Goal: Information Seeking & Learning: Find specific fact

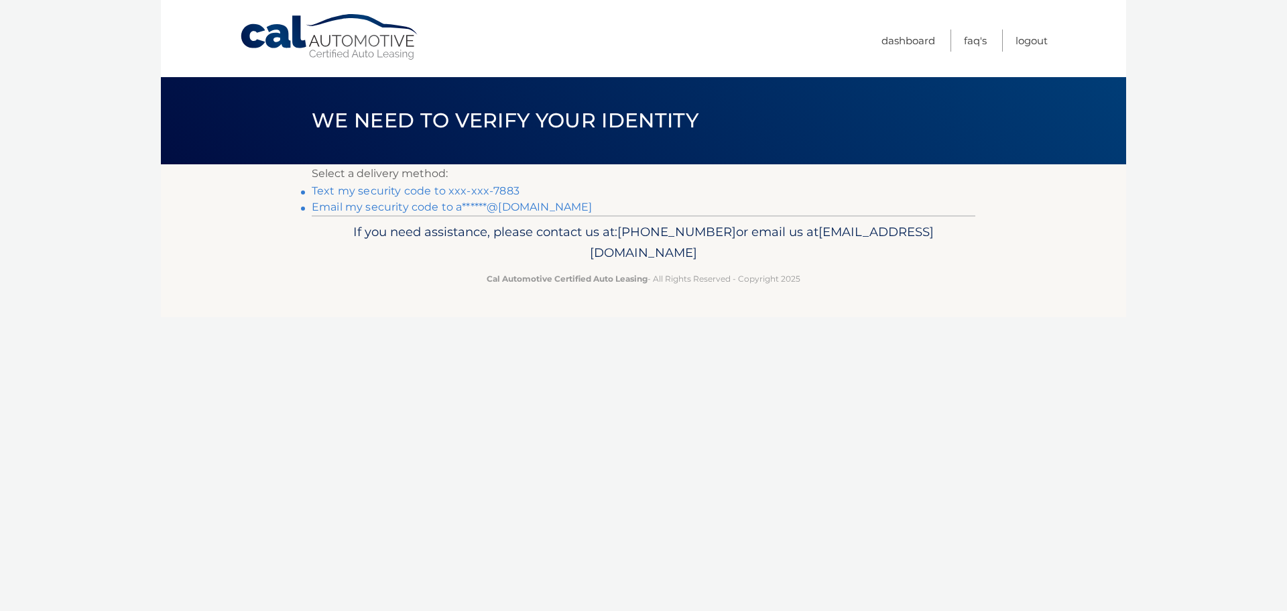
click at [474, 189] on link "Text my security code to xxx-xxx-7883" at bounding box center [416, 190] width 208 height 13
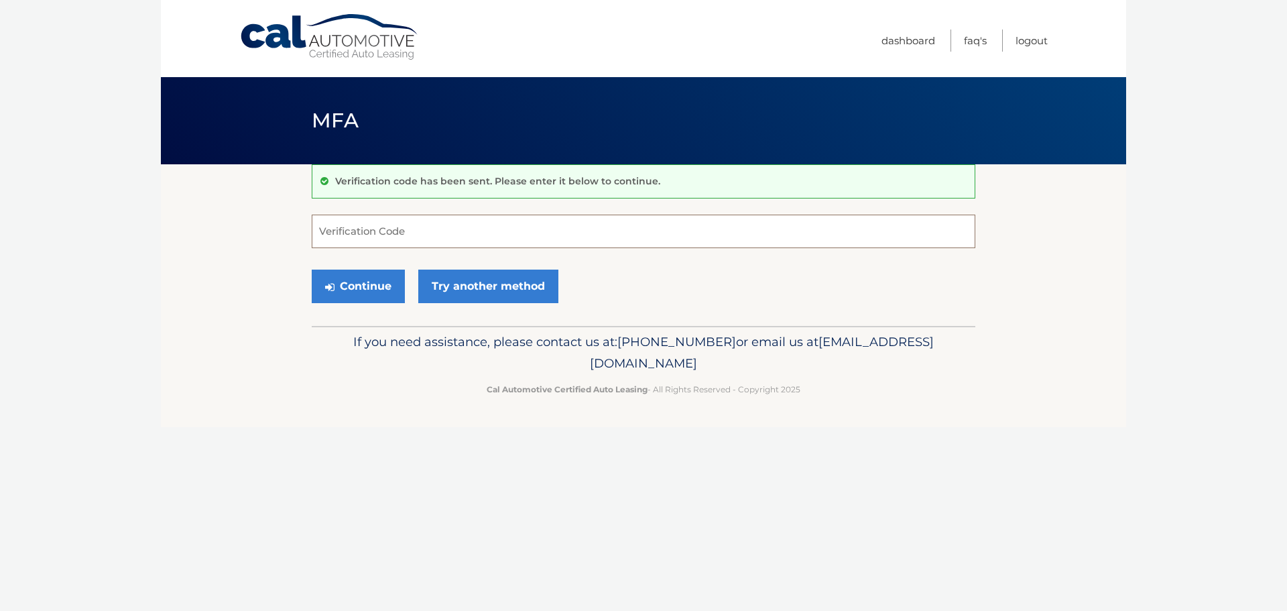
click at [413, 233] on input "Verification Code" at bounding box center [643, 231] width 663 height 34
type input "257101"
click at [312, 269] on button "Continue" at bounding box center [358, 286] width 93 height 34
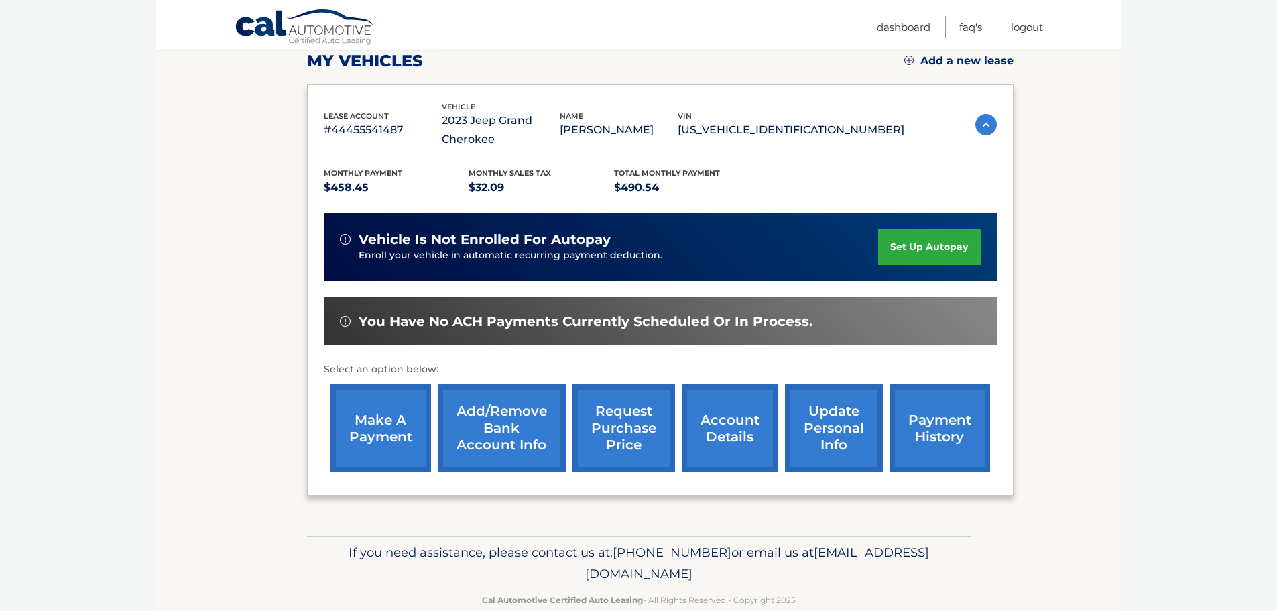
scroll to position [201, 0]
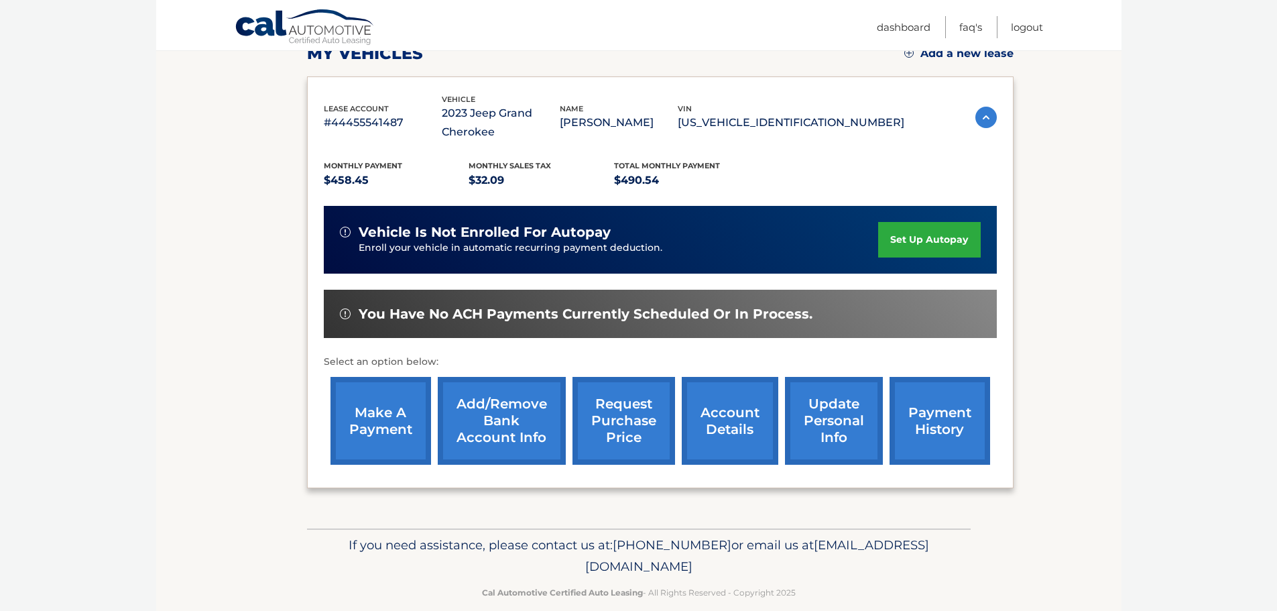
click at [629, 428] on link "request purchase price" at bounding box center [623, 421] width 103 height 88
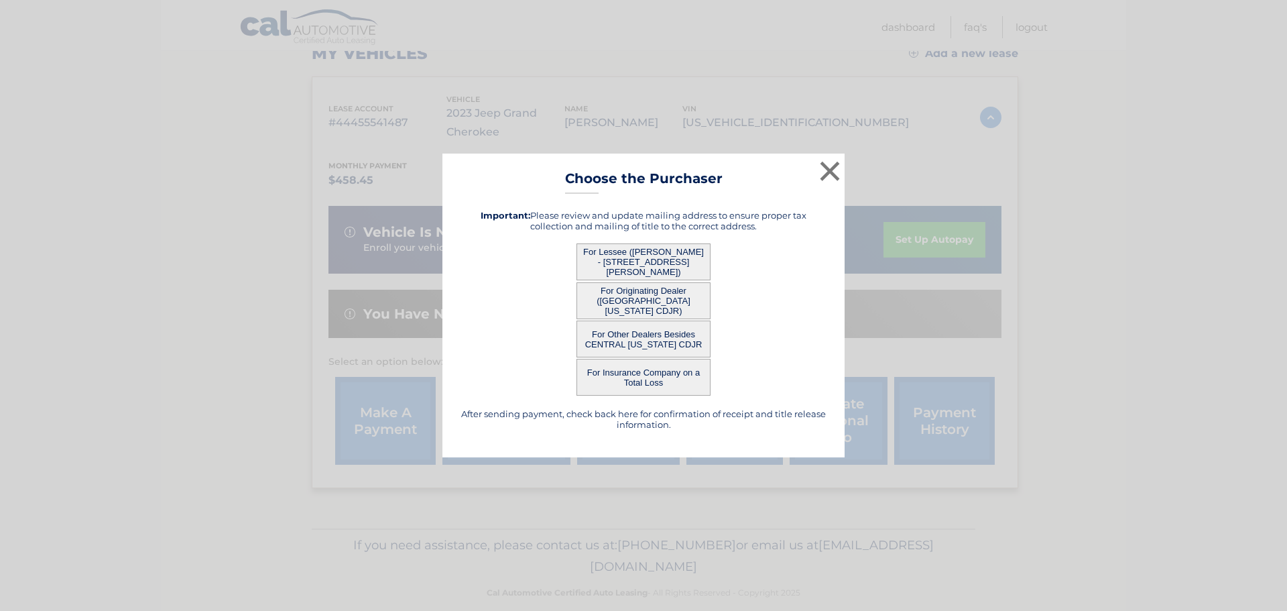
click at [667, 340] on button "For Other Dealers Besides CENTRAL [US_STATE] CDJR" at bounding box center [643, 338] width 134 height 37
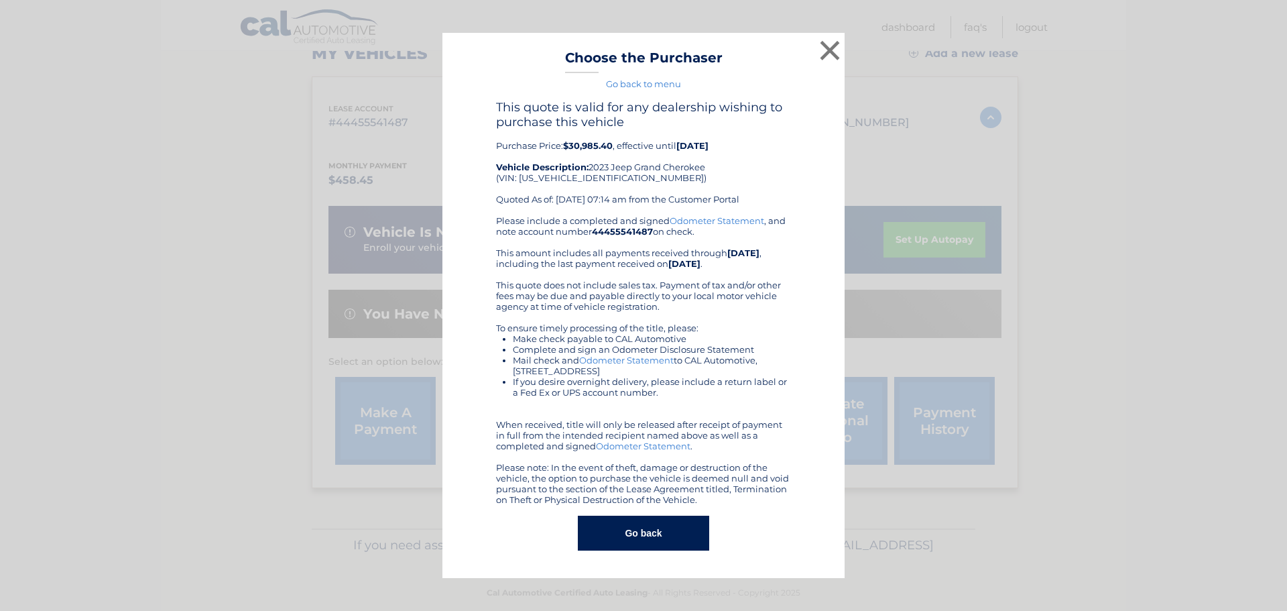
click at [676, 537] on button "Go back" at bounding box center [643, 532] width 131 height 35
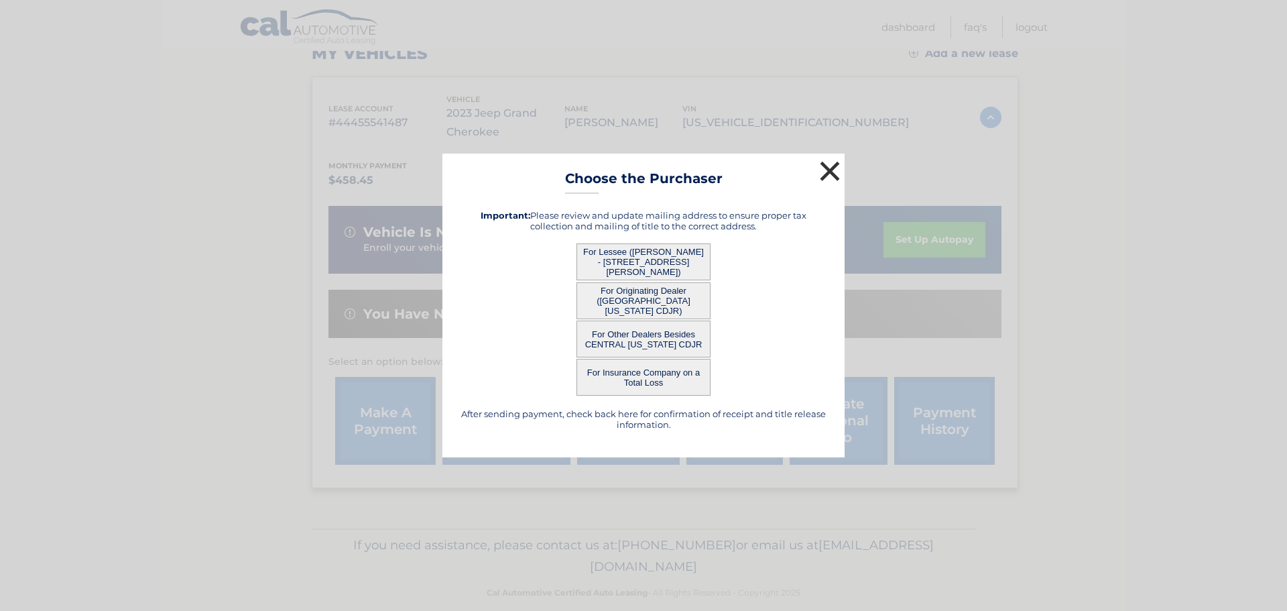
click at [832, 169] on button "×" at bounding box center [829, 170] width 27 height 27
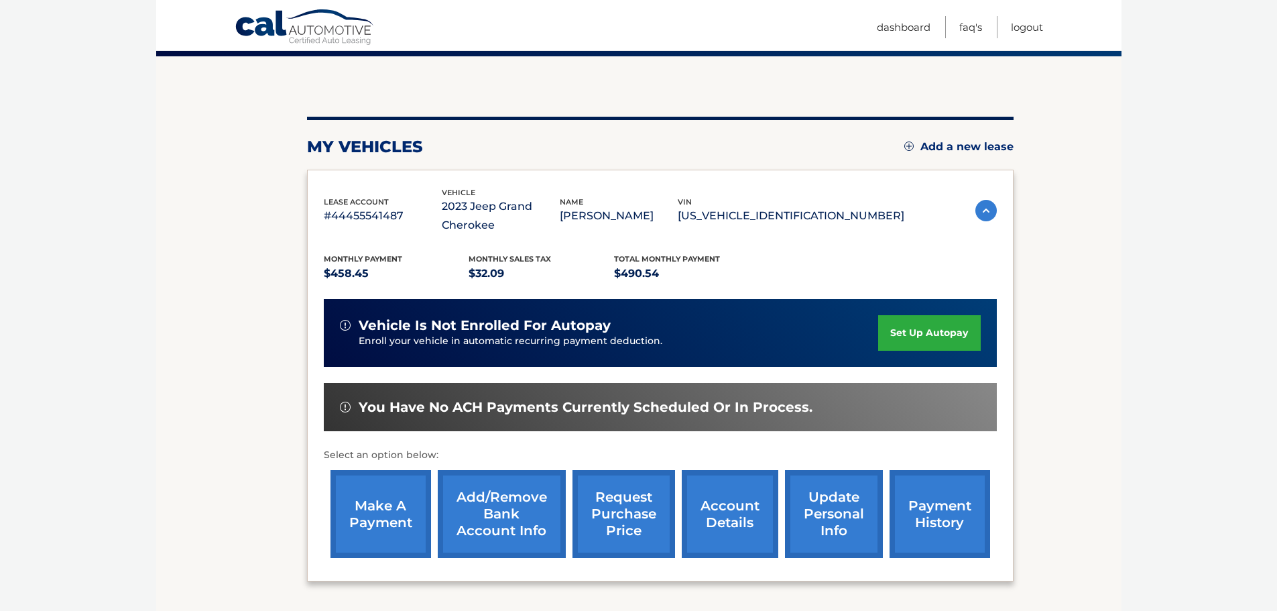
scroll to position [67, 0]
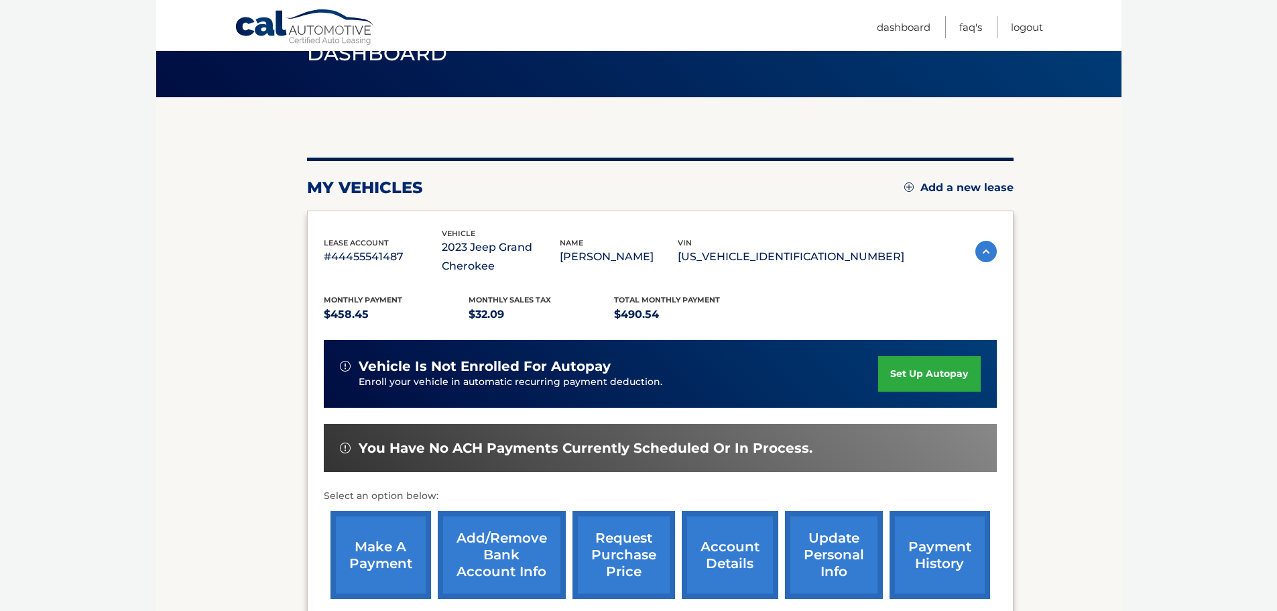
click at [625, 559] on link "request purchase price" at bounding box center [623, 555] width 103 height 88
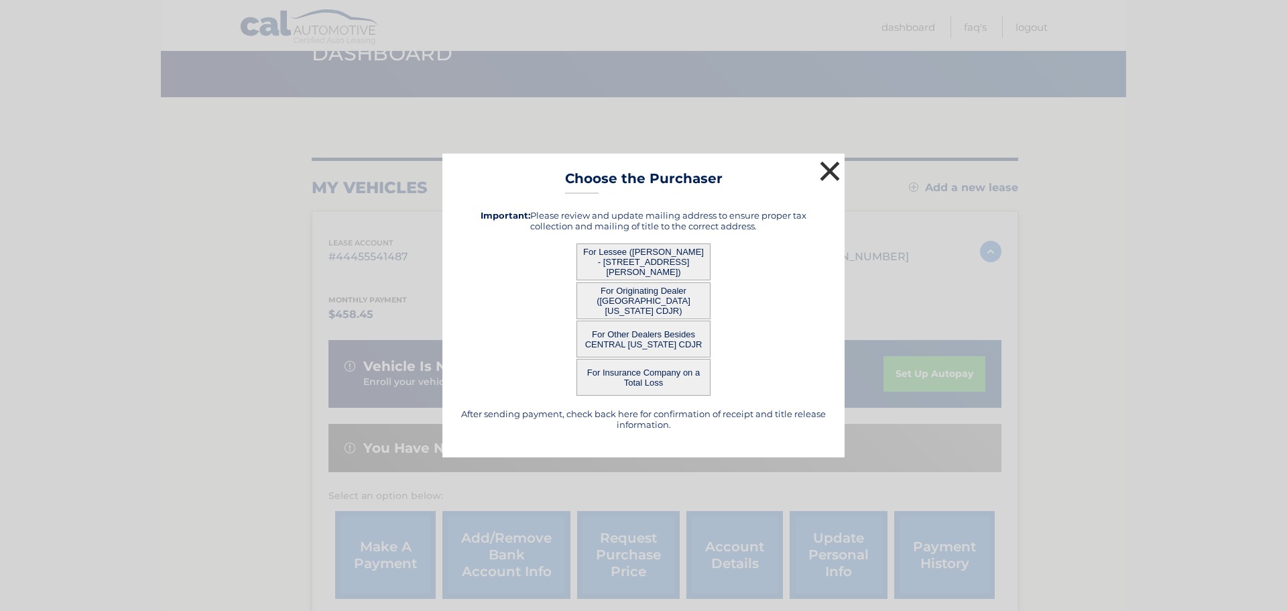
click at [830, 170] on button "×" at bounding box center [829, 170] width 27 height 27
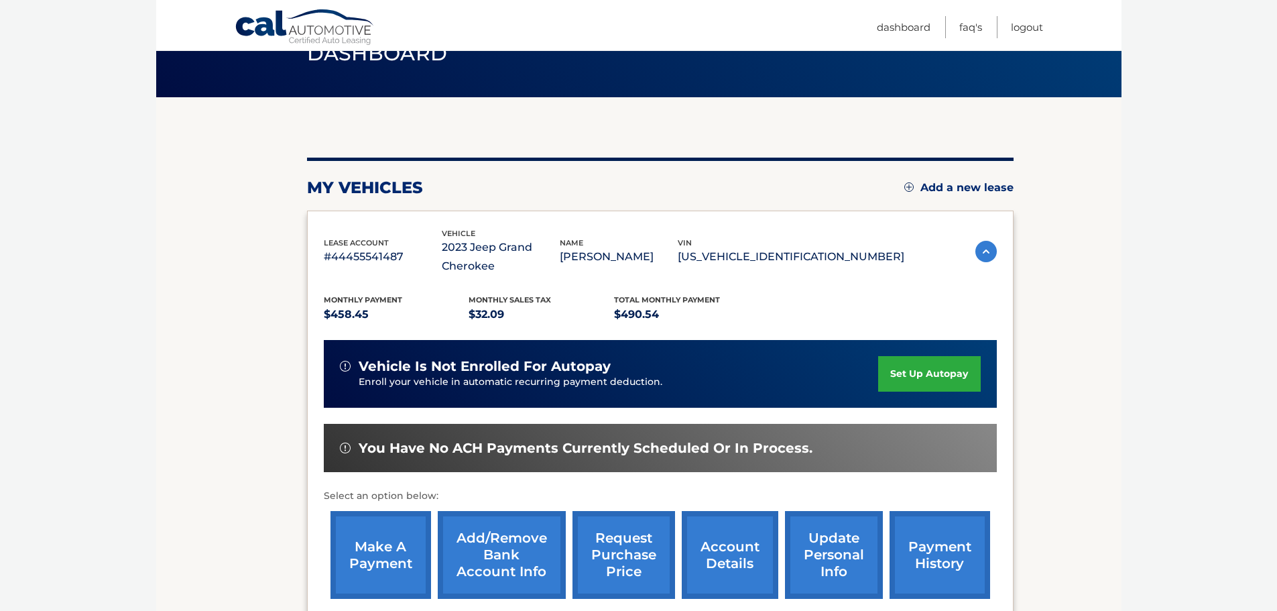
click at [623, 556] on link "request purchase price" at bounding box center [623, 555] width 103 height 88
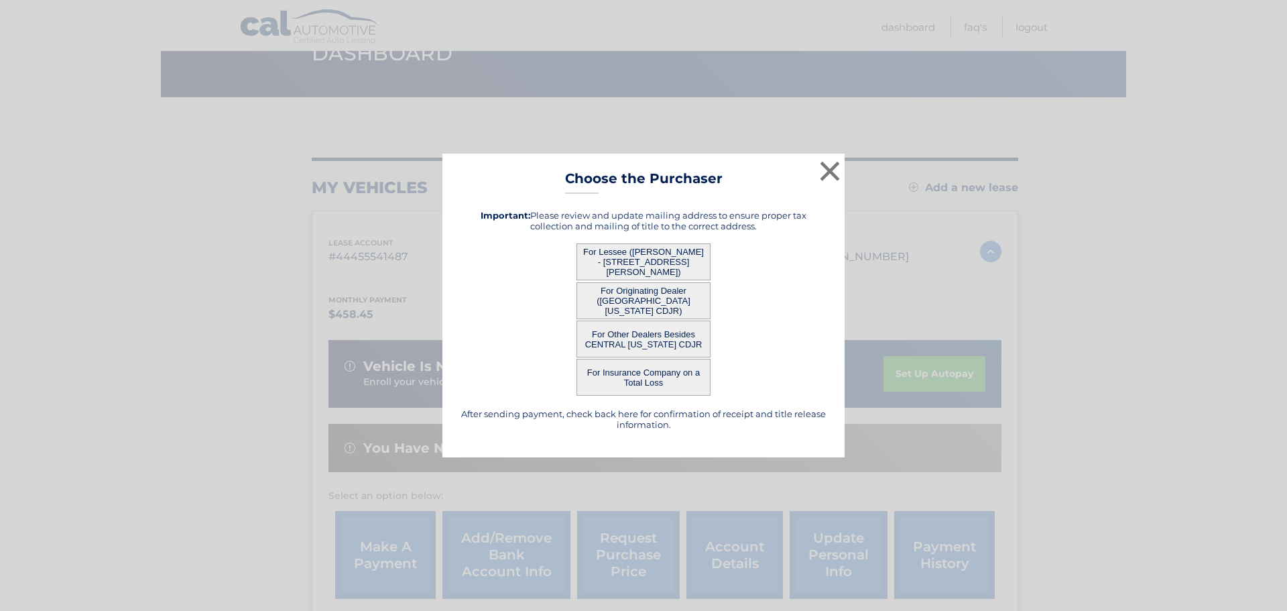
click at [669, 294] on button "For Originating Dealer (CENTRAL FLORIDA CDJR)" at bounding box center [643, 300] width 134 height 37
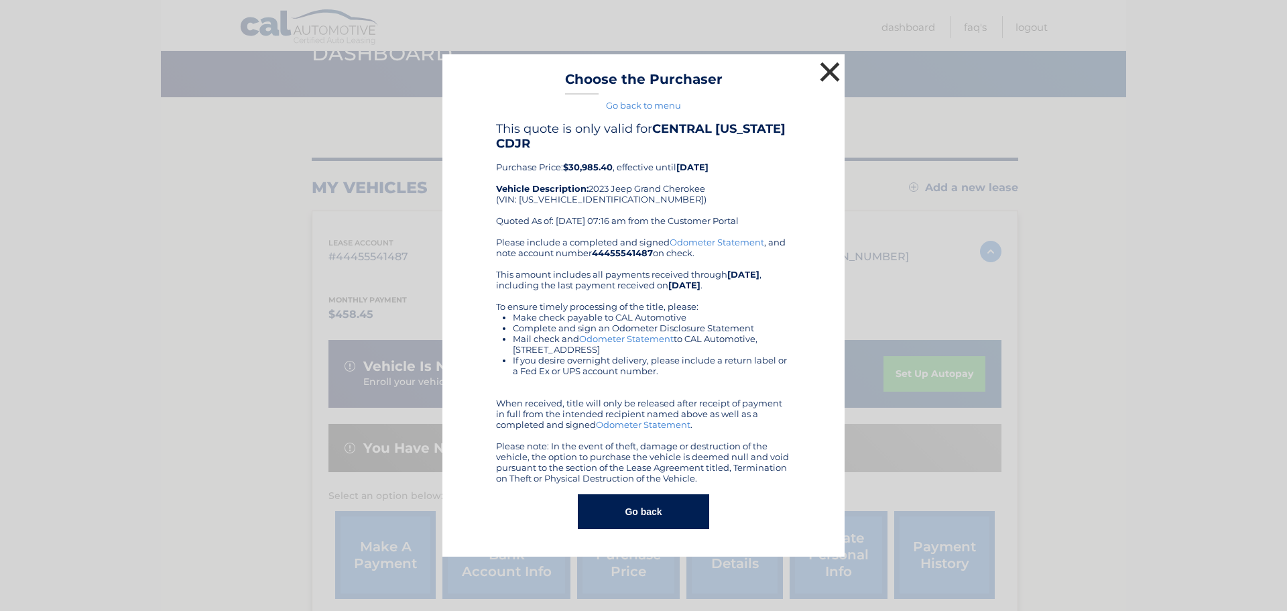
click at [830, 74] on button "×" at bounding box center [829, 71] width 27 height 27
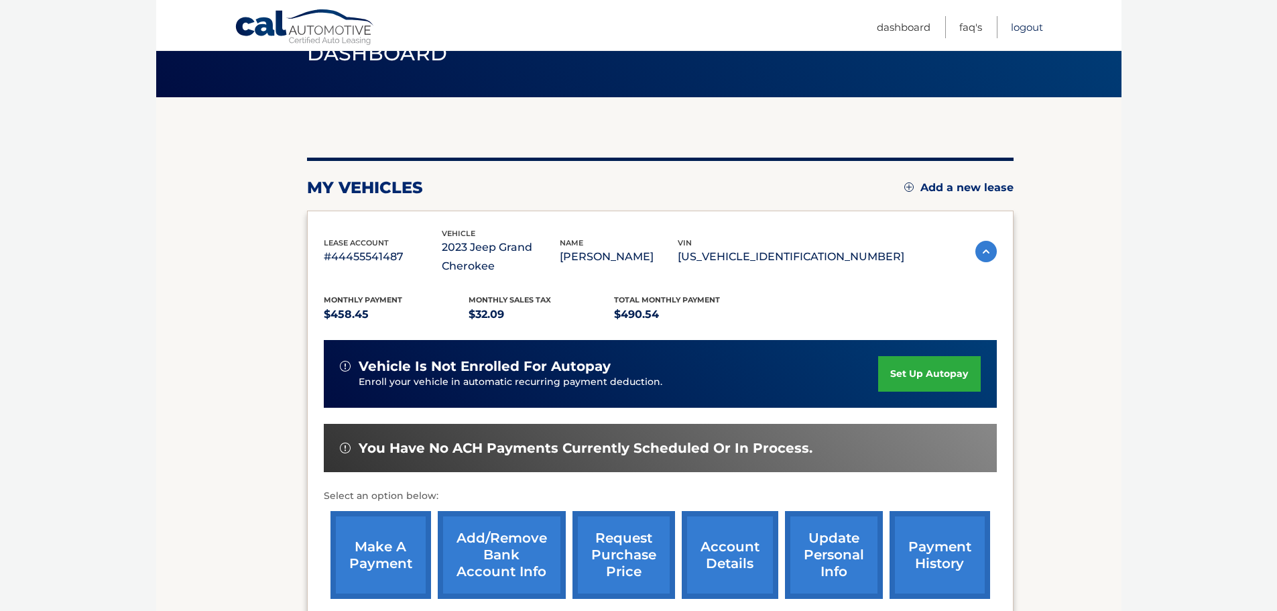
click at [1021, 26] on link "Logout" at bounding box center [1027, 27] width 32 height 22
